Goal: Navigation & Orientation: Understand site structure

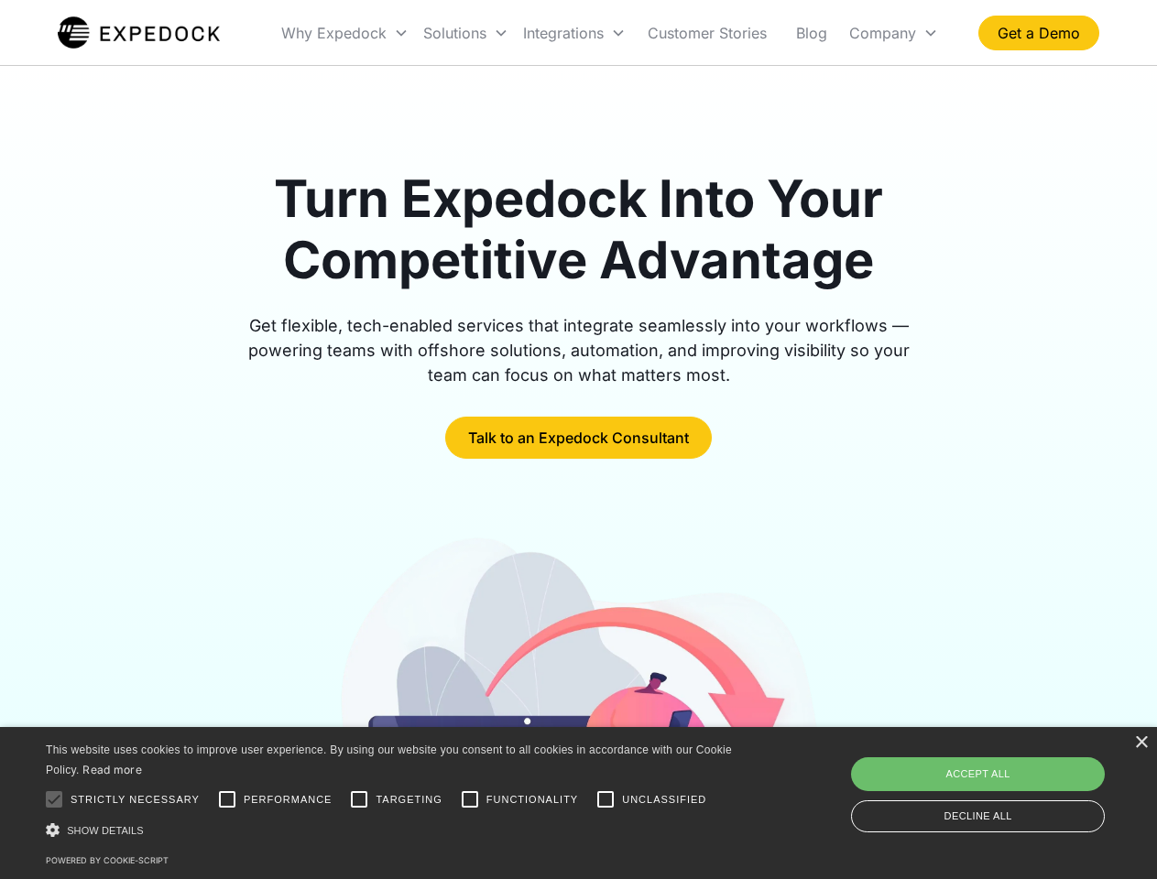
click at [610, 33] on div "Integrations" at bounding box center [574, 33] width 117 height 62
click at [345, 33] on div "Why Expedock" at bounding box center [333, 33] width 105 height 18
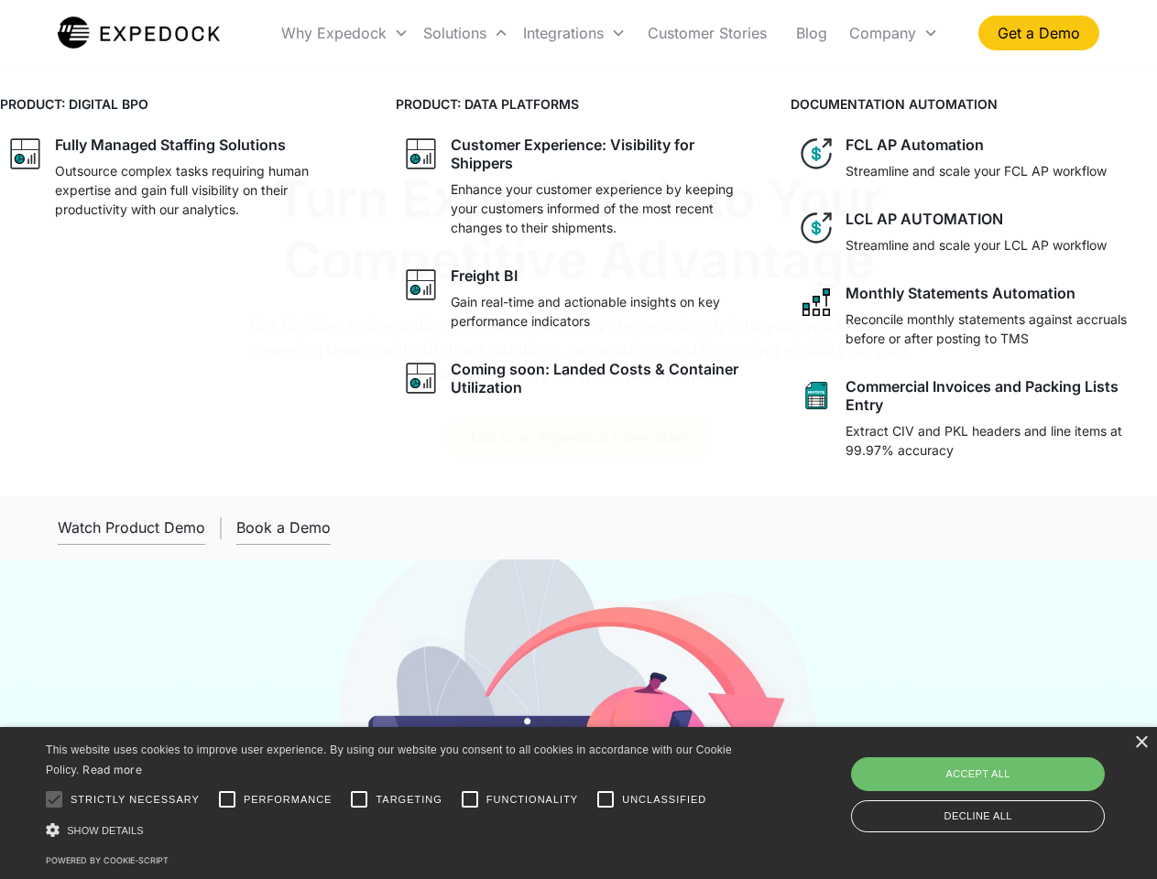
click at [465, 33] on div "Solutions" at bounding box center [454, 33] width 63 height 18
click at [574, 33] on div "Integrations" at bounding box center [563, 33] width 81 height 18
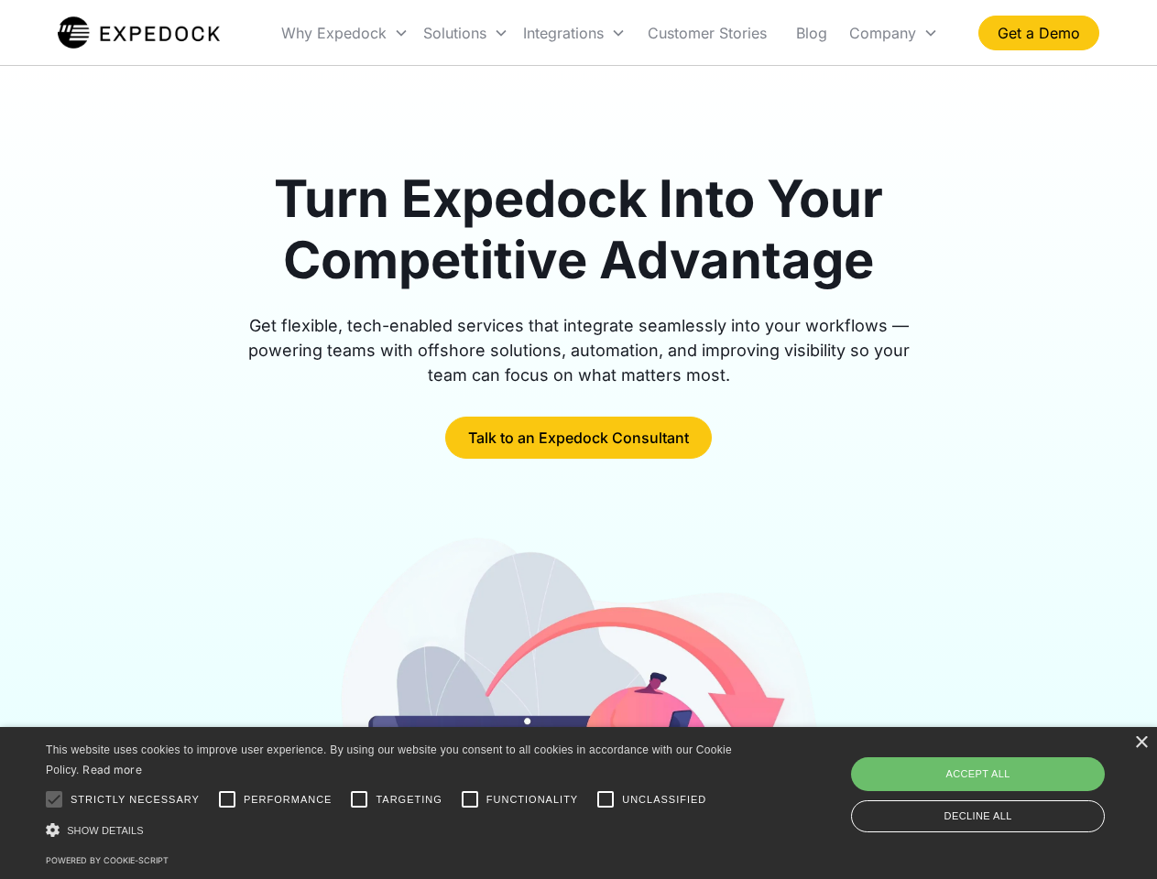
click at [893, 33] on div "Company" at bounding box center [882, 33] width 67 height 18
click at [54, 800] on div at bounding box center [54, 799] width 37 height 37
click at [227, 800] on input "Performance" at bounding box center [227, 799] width 37 height 37
checkbox input "true"
click at [359, 800] on input "Targeting" at bounding box center [359, 799] width 37 height 37
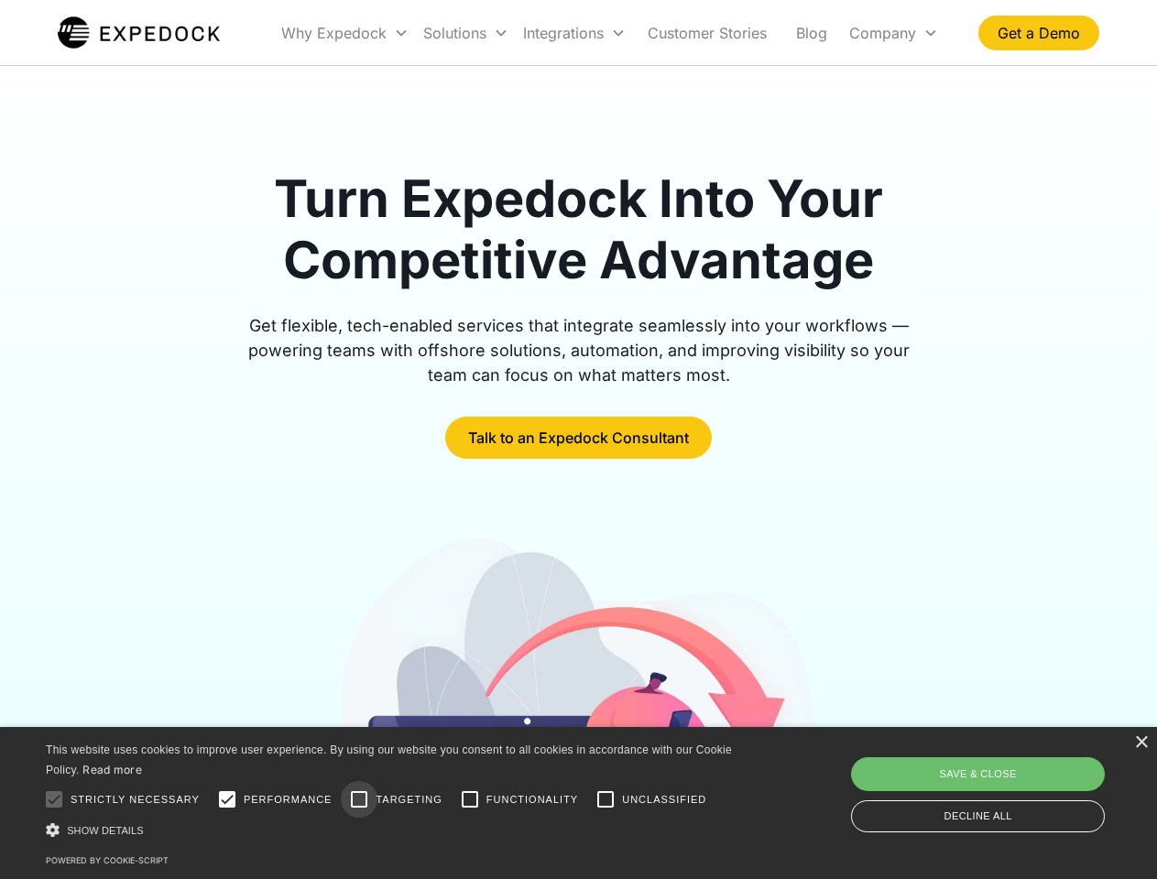
checkbox input "true"
click at [470, 800] on input "Functionality" at bounding box center [470, 799] width 37 height 37
checkbox input "true"
click at [605, 800] on input "Unclassified" at bounding box center [605, 799] width 37 height 37
checkbox input "true"
